Goal: Task Accomplishment & Management: Manage account settings

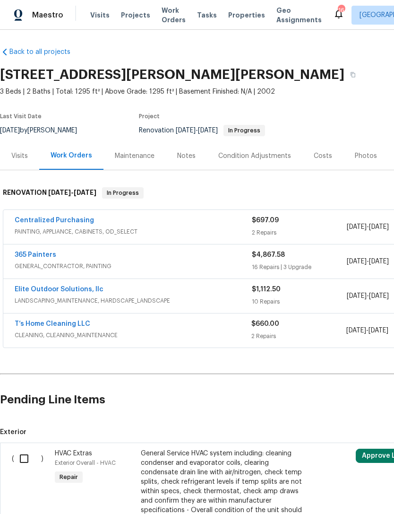
scroll to position [1, 0]
click at [234, 261] on span "GENERAL_CONTRACTOR, PAINTING" at bounding box center [133, 265] width 237 height 9
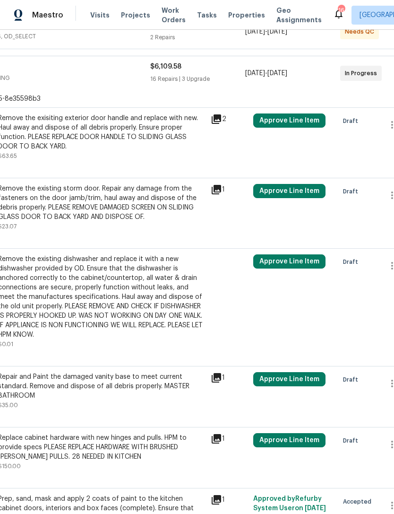
scroll to position [196, 106]
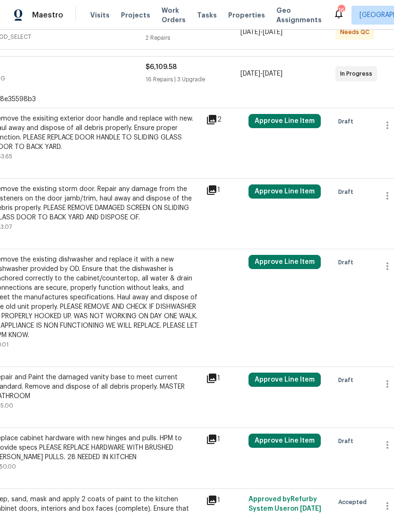
click at [186, 311] on div "Remove the existing dishwasher and replace it with a new dishwasher provided by…" at bounding box center [96, 297] width 207 height 85
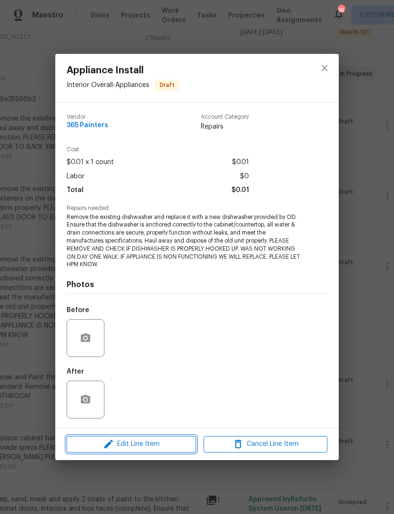
click at [158, 443] on span "Edit Line Item" at bounding box center [131, 444] width 124 height 12
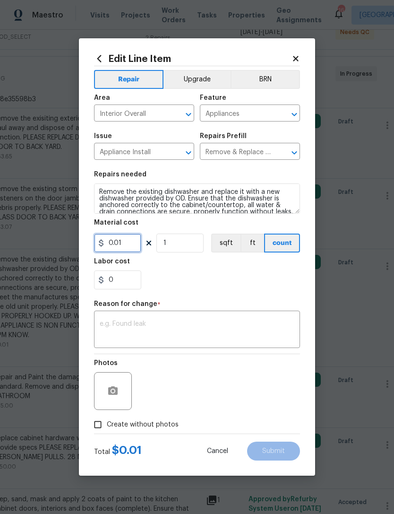
click at [130, 245] on input "0.01" at bounding box center [117, 243] width 47 height 19
type input "50"
click at [280, 306] on div "Reason for change *" at bounding box center [197, 307] width 206 height 12
click at [105, 424] on input "Create without photos" at bounding box center [98, 424] width 18 height 18
checkbox input "true"
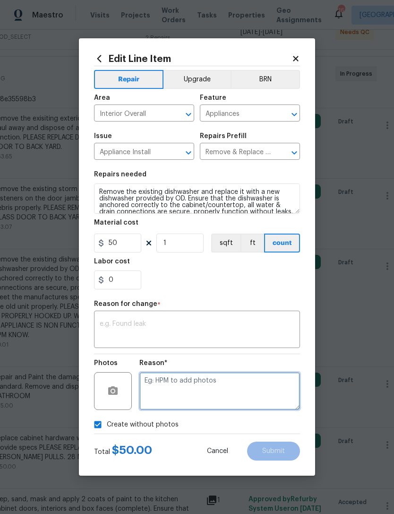
click at [224, 393] on textarea at bounding box center [219, 391] width 161 height 38
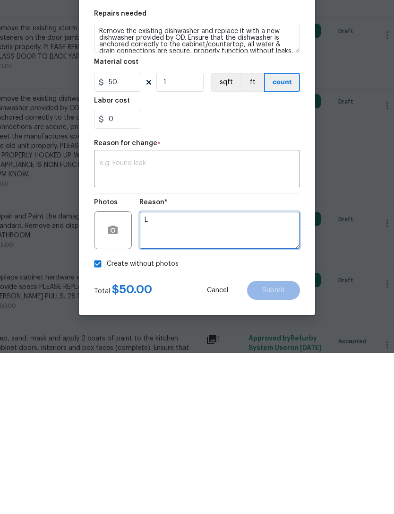
type textarea "L"
click at [156, 320] on textarea at bounding box center [197, 330] width 195 height 20
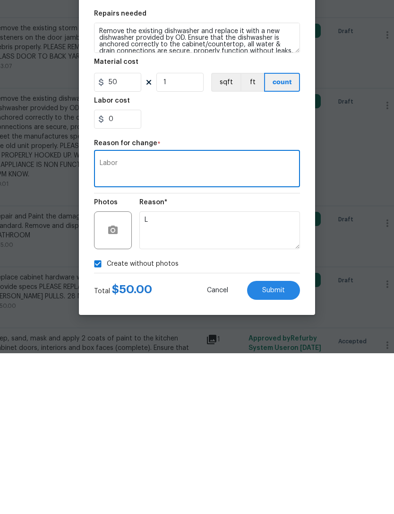
type textarea "Labor"
click at [281, 448] on span "Submit" at bounding box center [273, 451] width 23 height 7
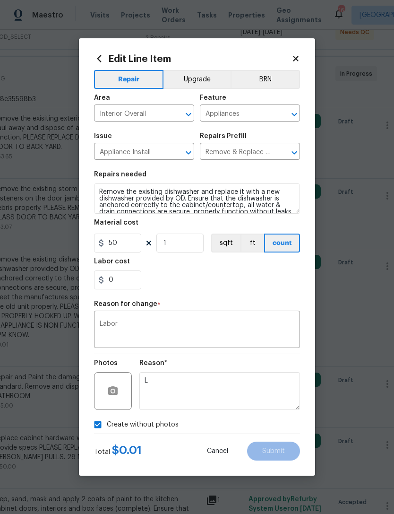
type input "0.01"
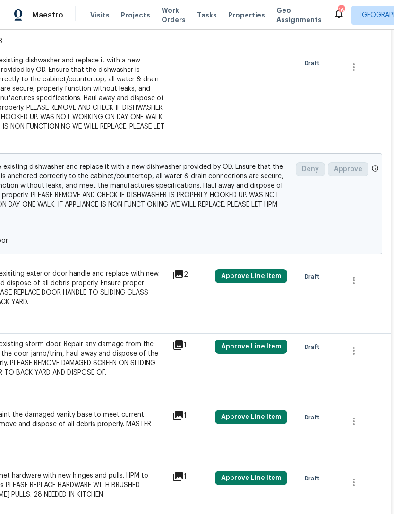
scroll to position [254, 140]
click at [261, 269] on button "Approve Line Item" at bounding box center [251, 276] width 72 height 14
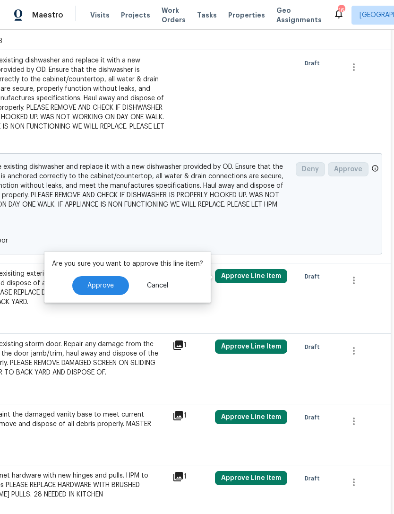
click at [104, 282] on span "Approve" at bounding box center [100, 285] width 26 height 7
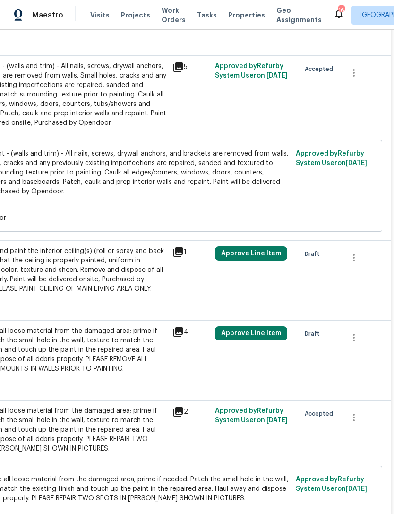
scroll to position [1560, 140]
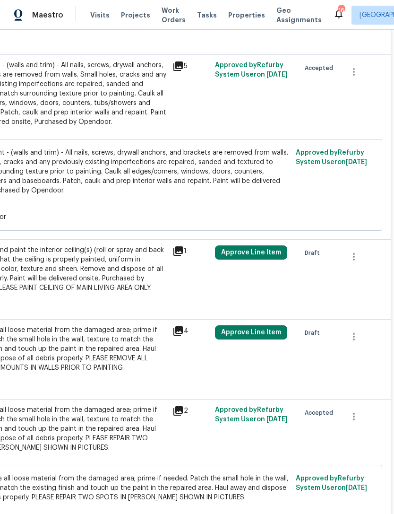
click at [307, 248] on span "Draft" at bounding box center [314, 252] width 19 height 9
click at [256, 245] on button "Approve Line Item" at bounding box center [251, 252] width 72 height 14
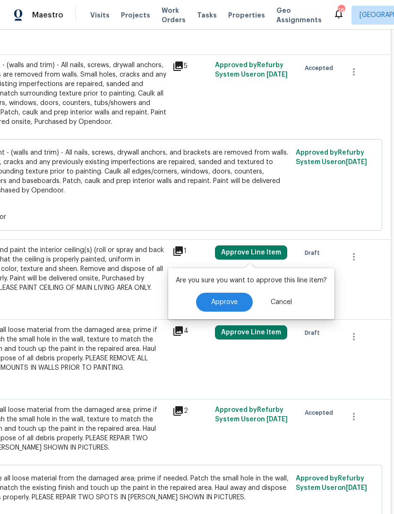
click at [228, 293] on button "Approve" at bounding box center [224, 302] width 57 height 19
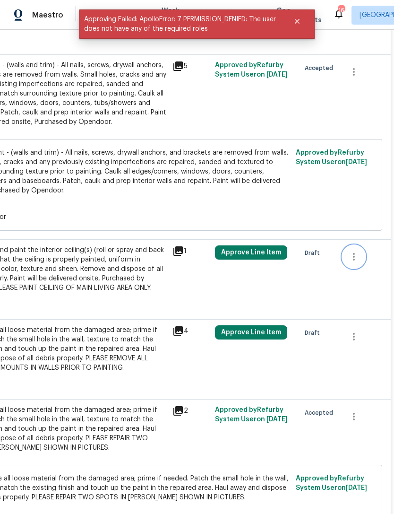
click at [350, 245] on button "button" at bounding box center [354, 256] width 23 height 23
click at [292, 270] on div at bounding box center [197, 257] width 394 height 514
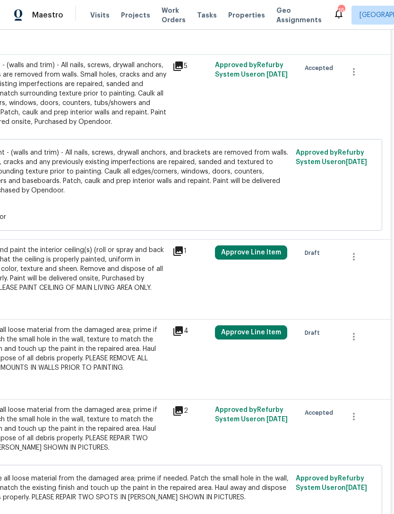
click at [208, 269] on div "1" at bounding box center [191, 273] width 43 height 62
click at [134, 262] on div "Prep, mask and paint the interior ceiling(s) (roll or spray and back roll). Ens…" at bounding box center [63, 268] width 207 height 47
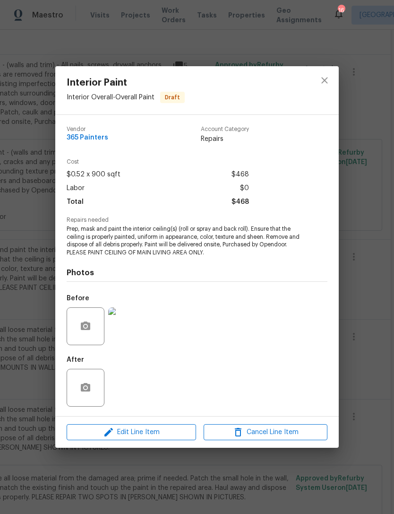
click at [364, 234] on div "Interior Paint Interior Overall - Overall Paint Draft Vendor 365 Painters Accou…" at bounding box center [197, 257] width 394 height 514
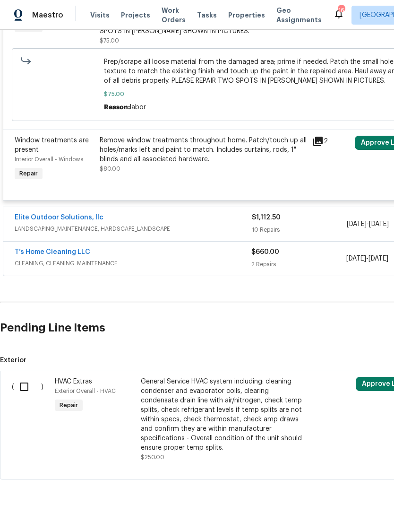
scroll to position [1976, 0]
click at [116, 225] on span "LANDSCAPING_MAINTENANCE, HARDSCAPE_LANDSCAPE" at bounding box center [133, 229] width 237 height 9
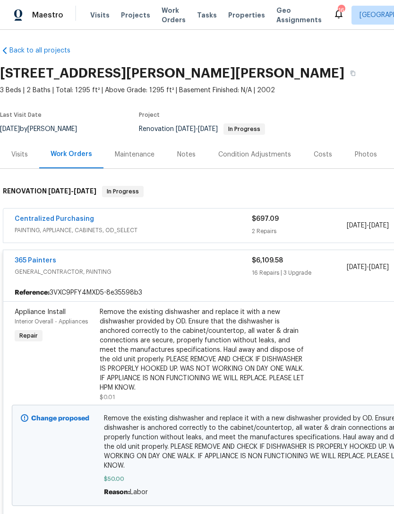
scroll to position [3, 0]
